Goal: Communication & Community: Share content

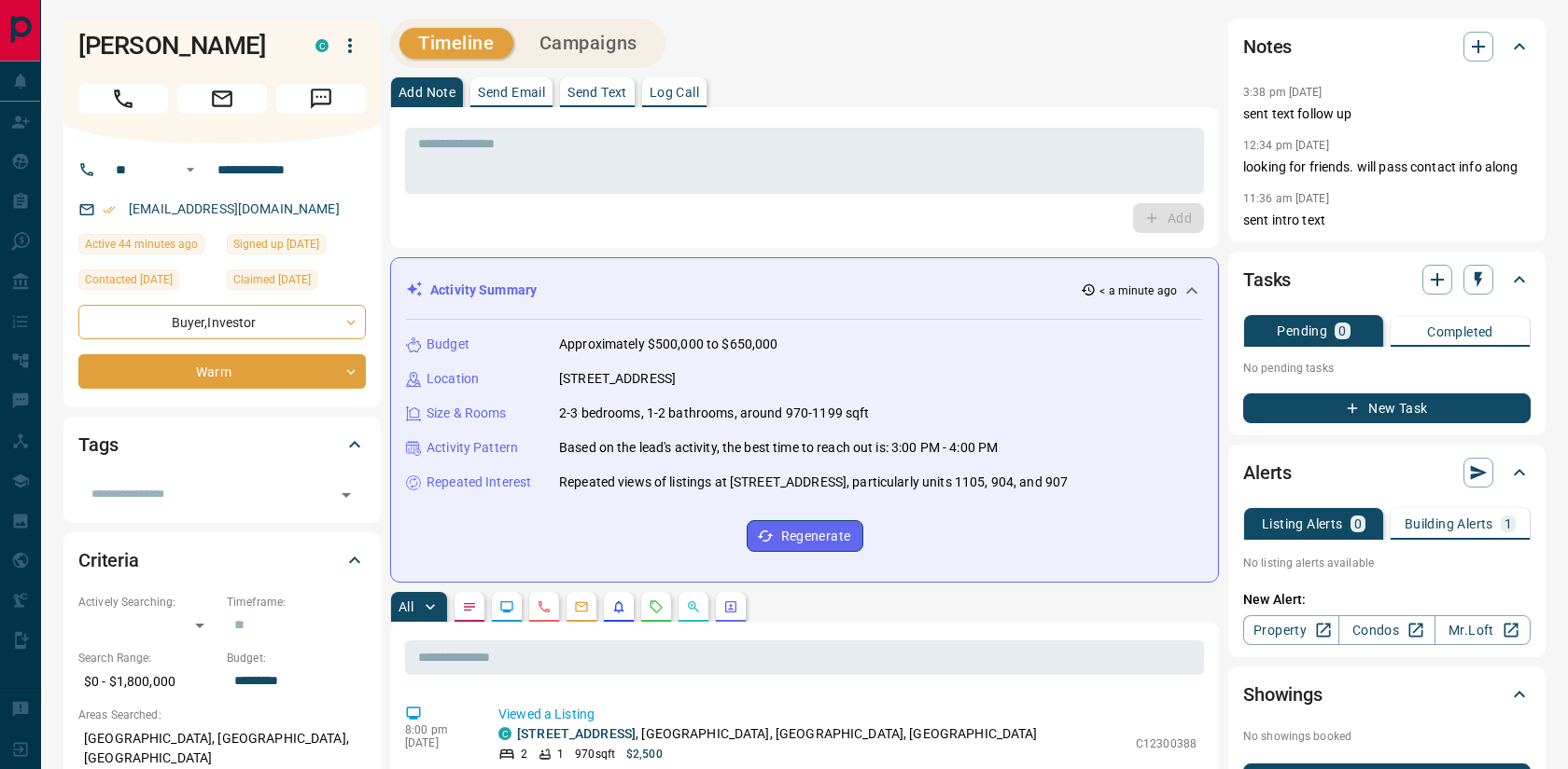
click at [601, 94] on p "Send Text" at bounding box center [597, 93] width 60 height 13
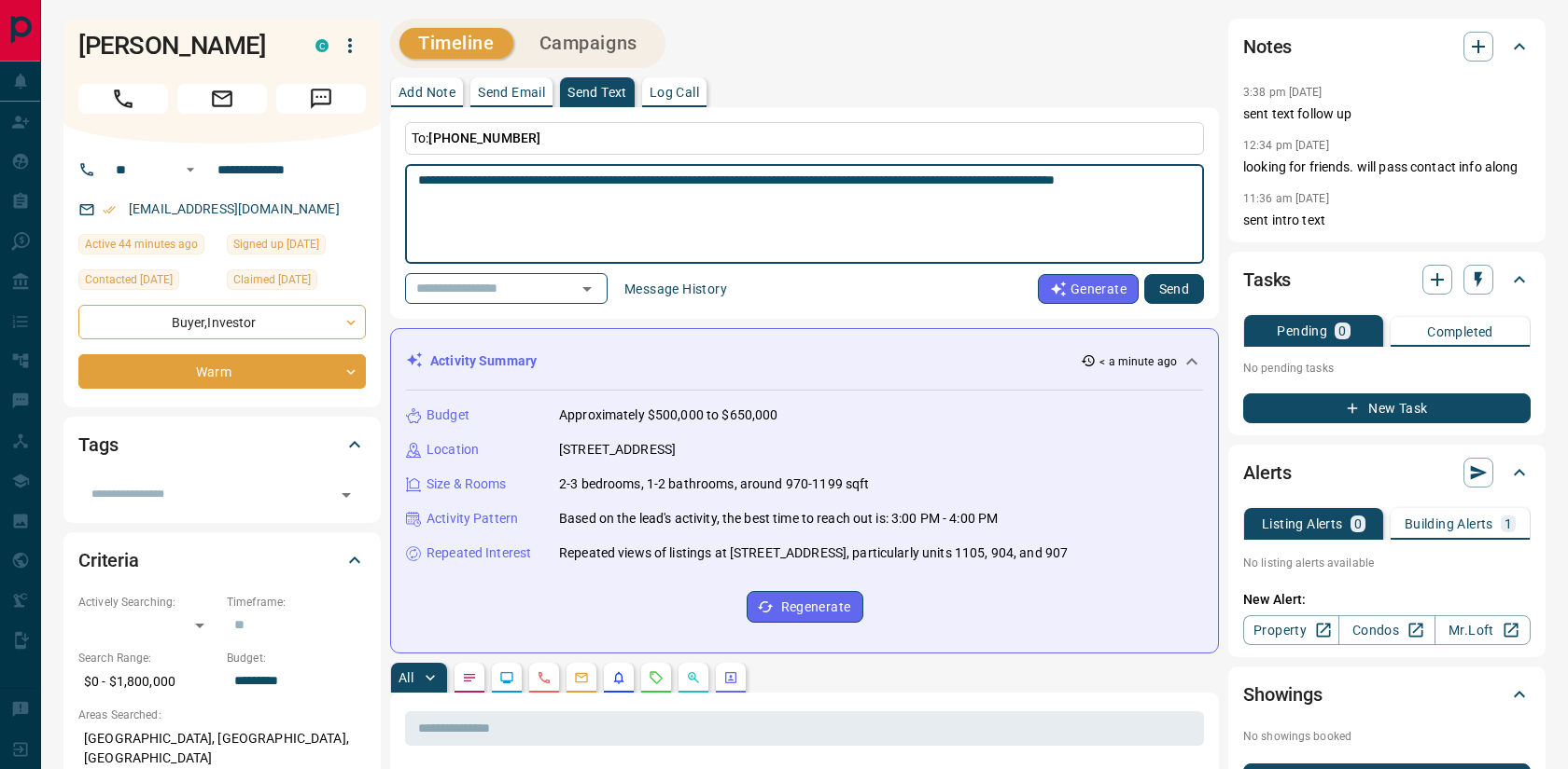
type textarea "**********"
click at [1163, 289] on button "Send" at bounding box center [1174, 289] width 60 height 30
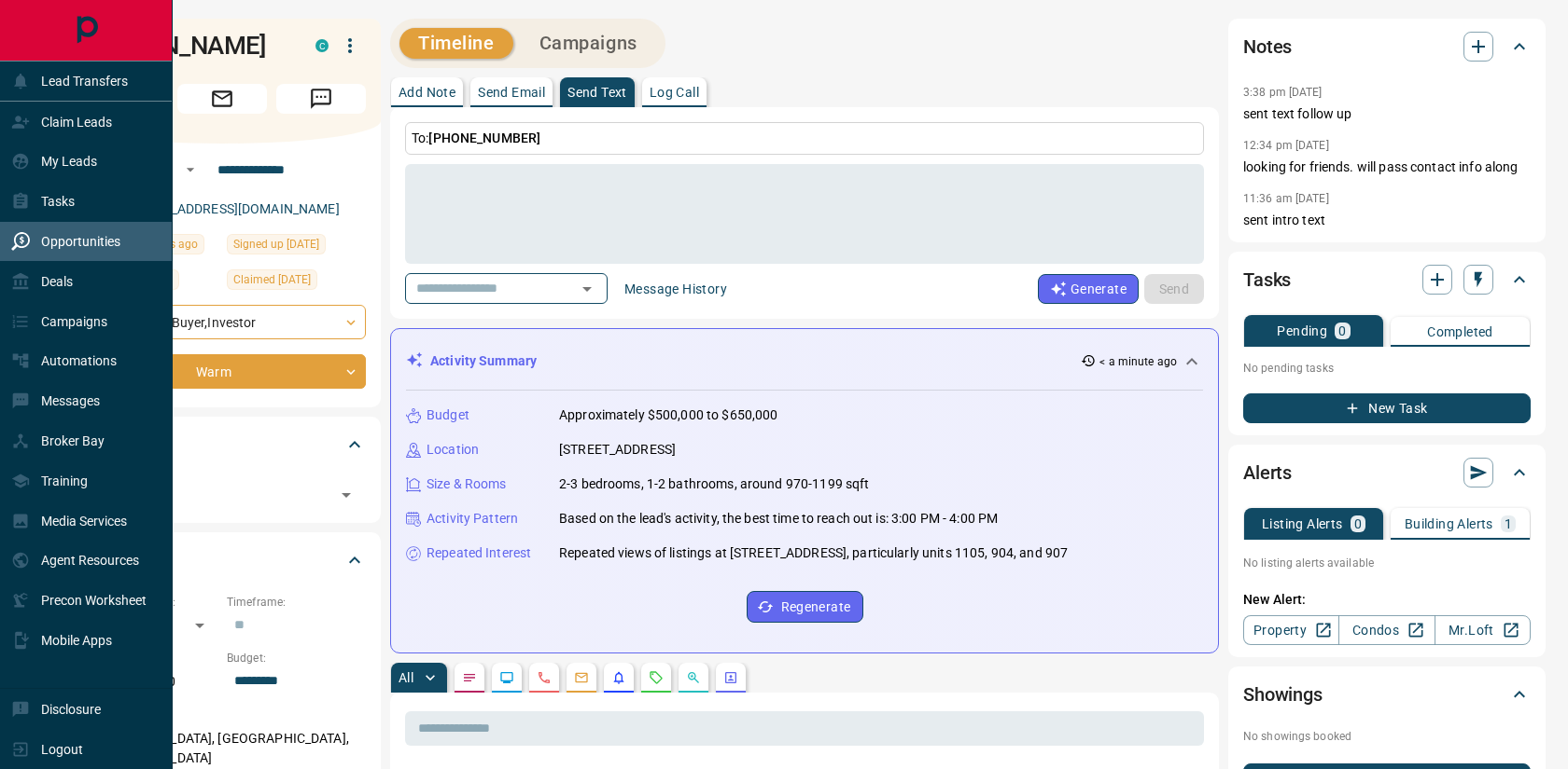
click at [78, 249] on p "Opportunities" at bounding box center [81, 241] width 80 height 15
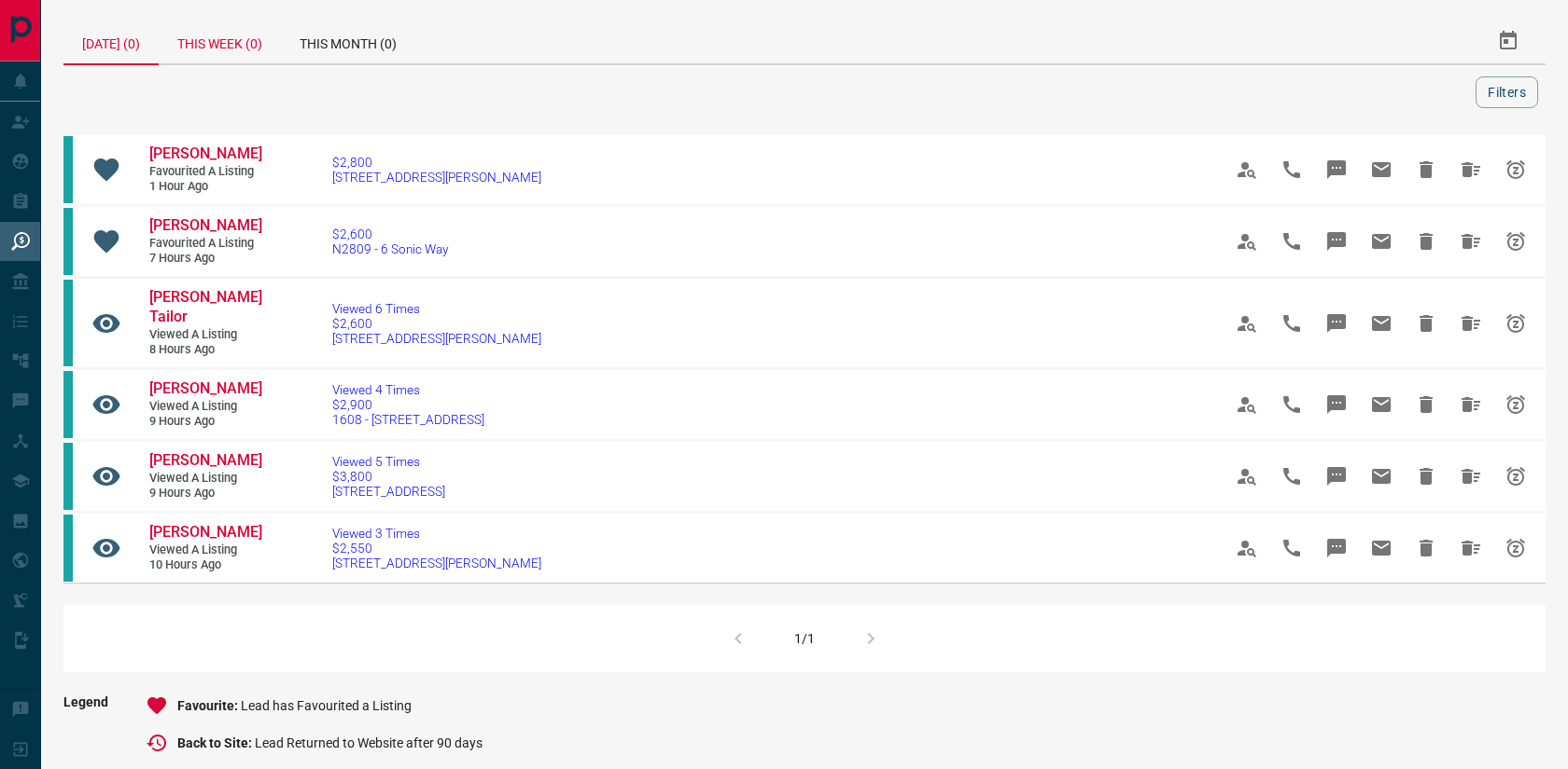
click at [229, 42] on div "This Week (0)" at bounding box center [219, 41] width 123 height 45
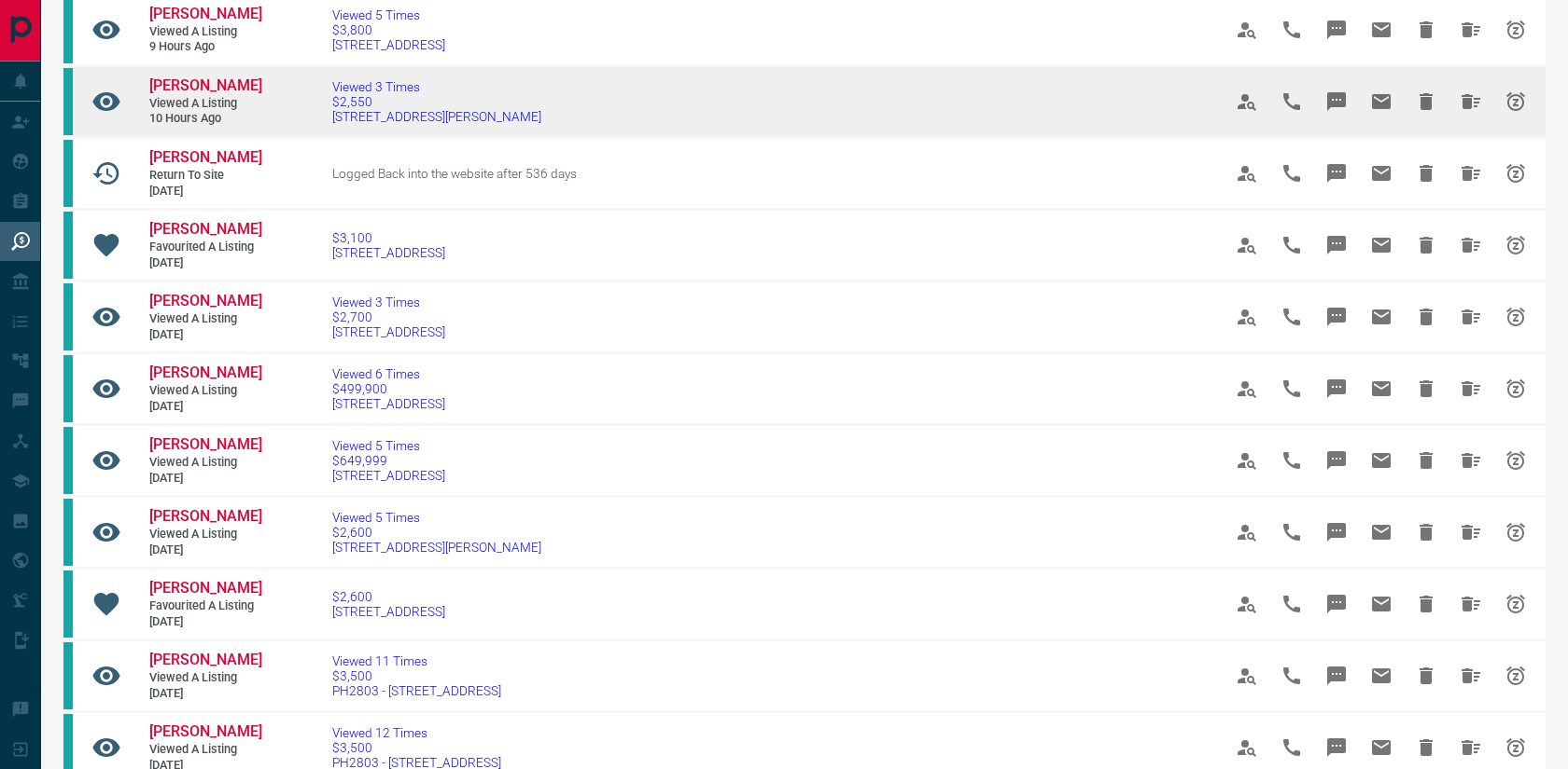
scroll to position [455, 0]
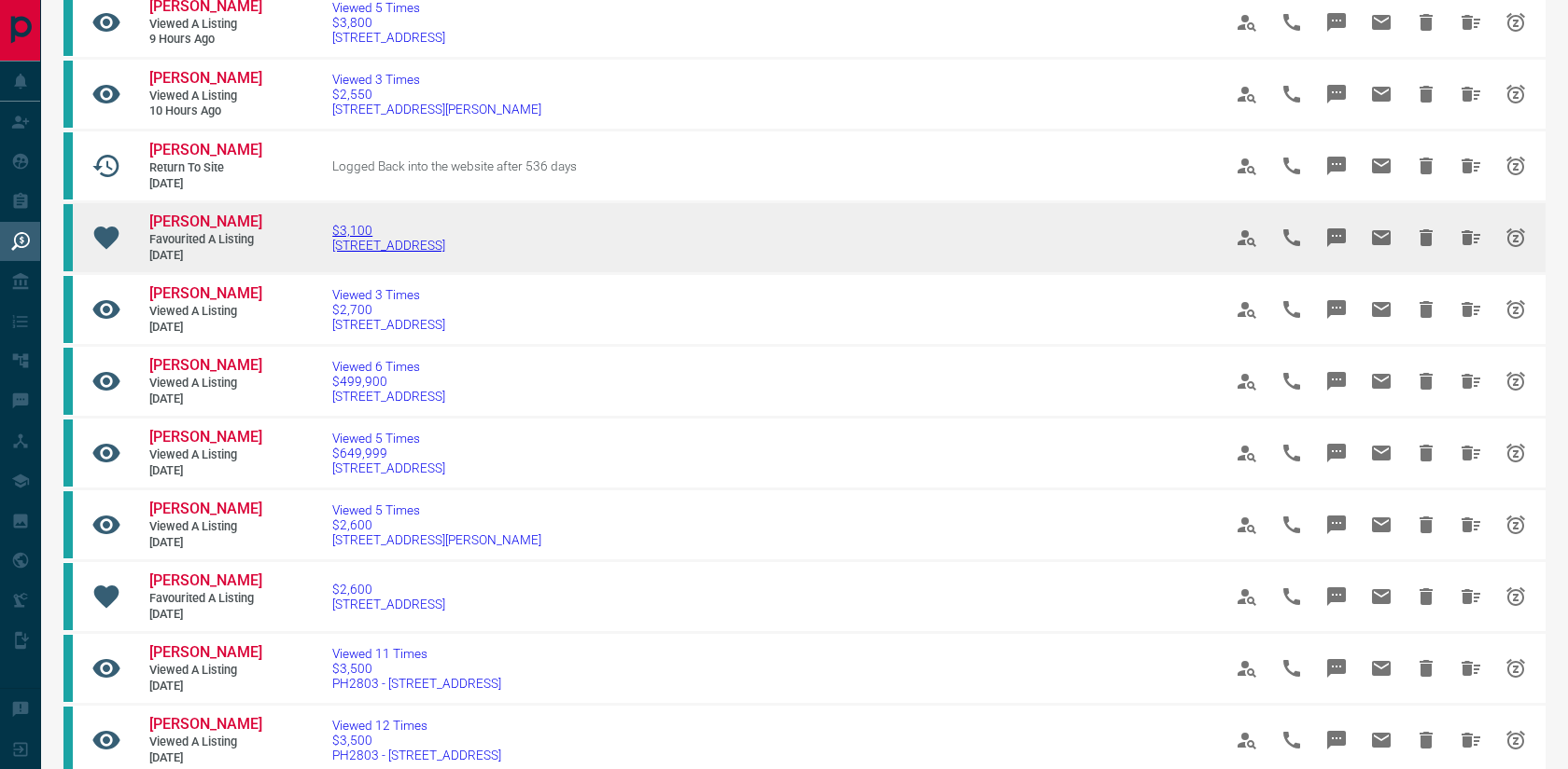
click at [347, 223] on span "$3,100" at bounding box center [388, 230] width 113 height 15
click at [183, 212] on span "[PERSON_NAME]" at bounding box center [206, 221] width 113 height 18
